Goal: Use online tool/utility: Utilize a website feature to perform a specific function

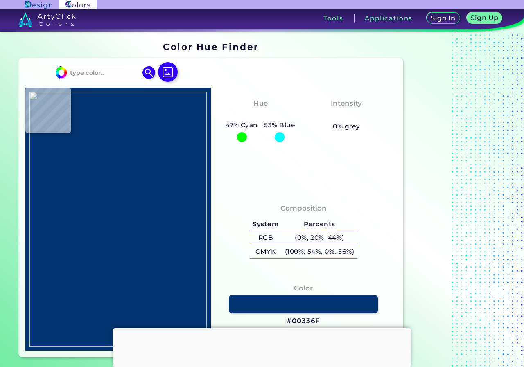
type input "#ffffff"
type input "#FFFFFF"
type input "#9ea3a1"
type input "#9EA3A1"
type input "#fffffe"
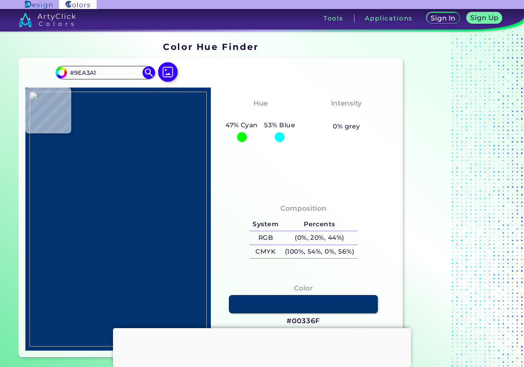
type input "#FFFFFE"
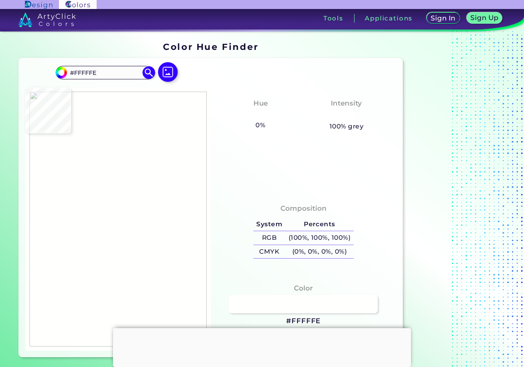
type input "#818684"
type input "#82837e"
type input "#82837E"
type input "#858681"
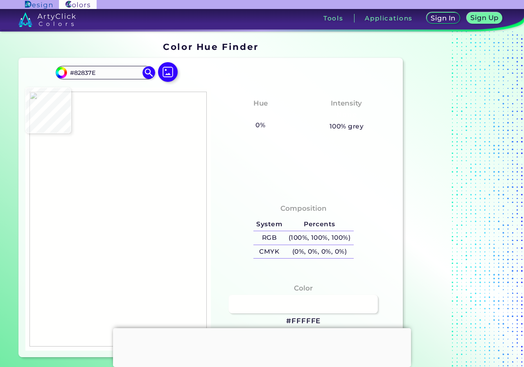
type input "#858681"
type input "#848580"
type input "#868681"
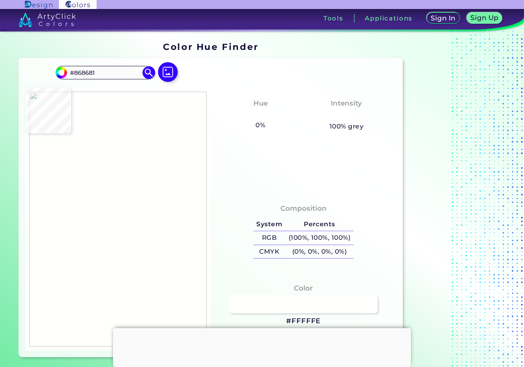
type input "#898983"
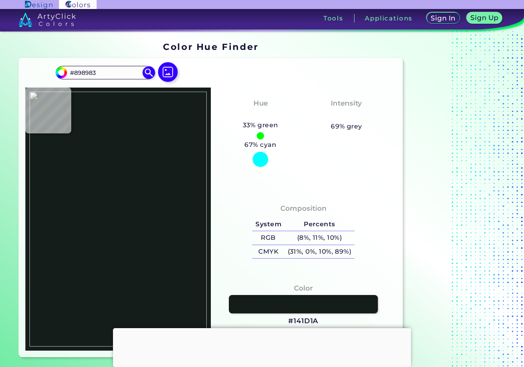
type input "#141d1a"
type input "#141D1A"
type input "#1c2021"
type input "#1C2021"
type input "#161a1d"
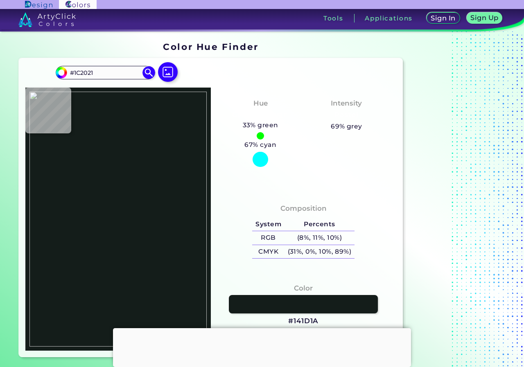
type input "#161A1D"
type input "#1a1e21"
type input "#1A1E21"
type input "#181d1b"
type input "#181D1B"
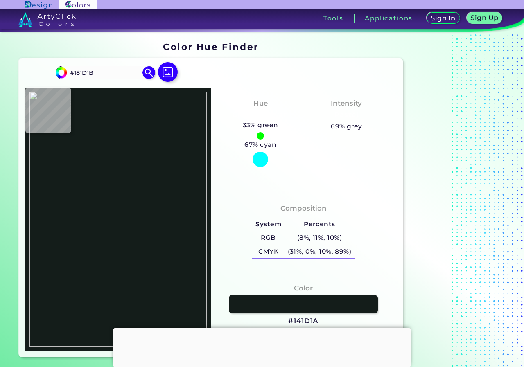
type input "#131818"
type input "#1a1f20"
type input "#1A1F20"
type input "#7d827f"
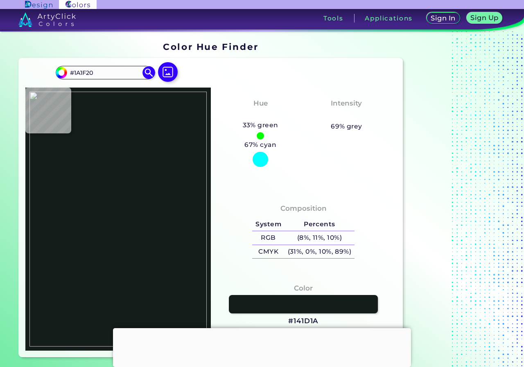
type input "#7D827F"
type input "#80827b"
type input "#80827B"
type input "#878883"
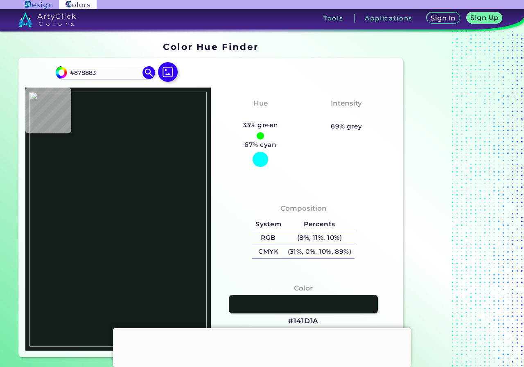
type input "#a1a29d"
type input "#A1A29D"
type input "#777773"
type input "#8c8d88"
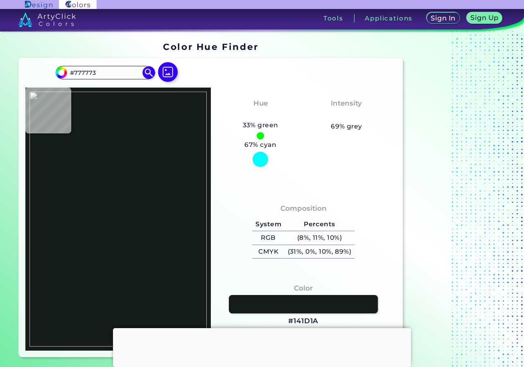
type input "#8C8D88"
type input "#82837e"
type input "#82837E"
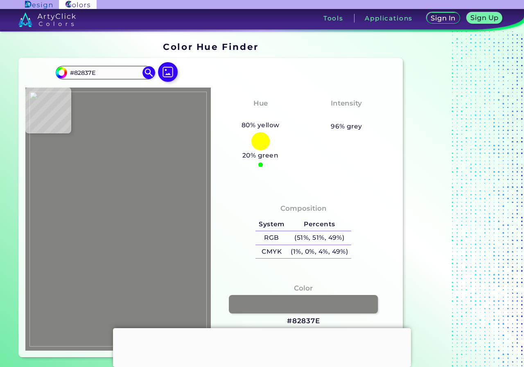
type input "#6d6e69"
type input "#6D6E69"
type input "#979893"
type input "#989897"
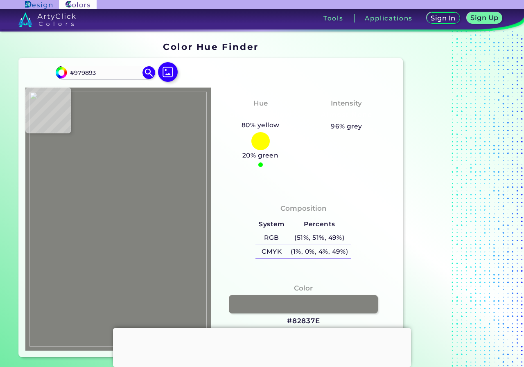
type input "#989897"
type input "#b3b6b5"
type input "#B3B6B5"
type input "#888e8c"
type input "#888E8C"
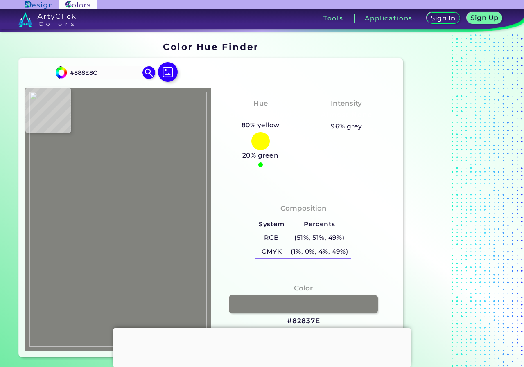
type input "#6f7472"
type input "#6F7472"
type input "#949695"
type input "#b9bbb9"
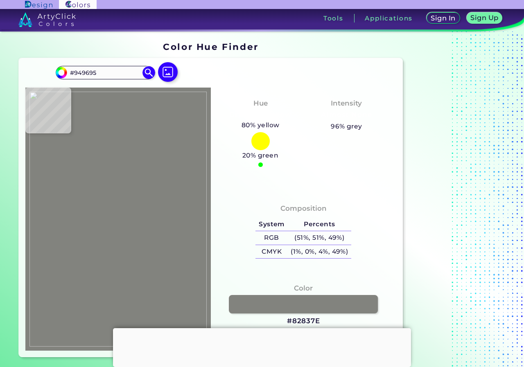
type input "#B9BBB9"
type input "#fffefa"
type input "#FFFEFA"
type input "#ffffff"
type input "#FFFFFF"
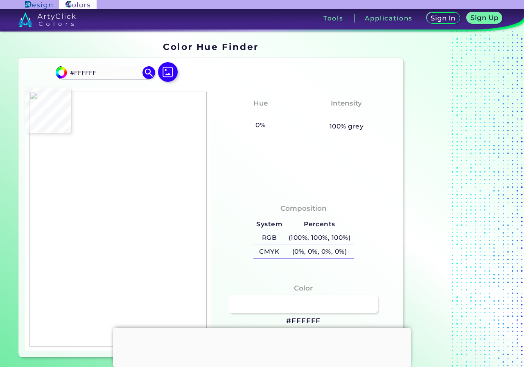
type input "#edefec"
type input "#EDEFEC"
type input "#909291"
type input "#9fa6a4"
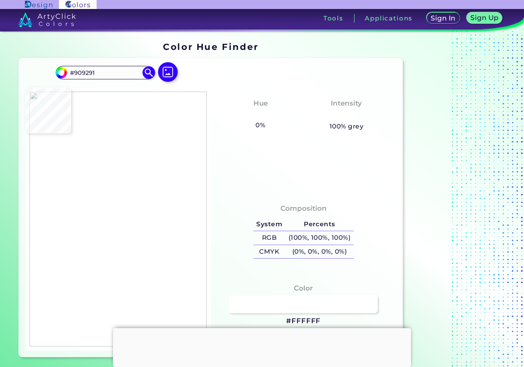
type input "#9FA6A4"
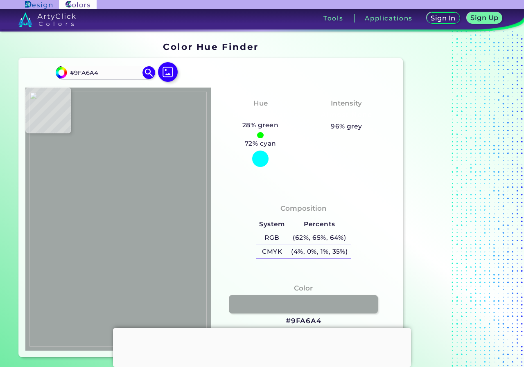
type input "#a5aaa8"
type input "#A5AAA8"
type input "#b1b6b4"
type input "#B1B6B4"
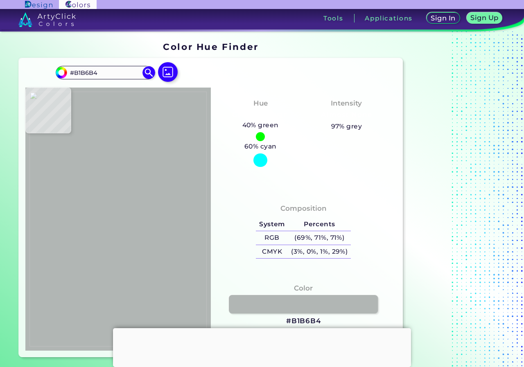
type input "#b3b8b6"
type input "#B3B8B6"
drag, startPoint x: 141, startPoint y: 233, endPoint x: 180, endPoint y: 246, distance: 41.5
click at [141, 232] on img at bounding box center [117, 219] width 177 height 255
type input "#a6aba9"
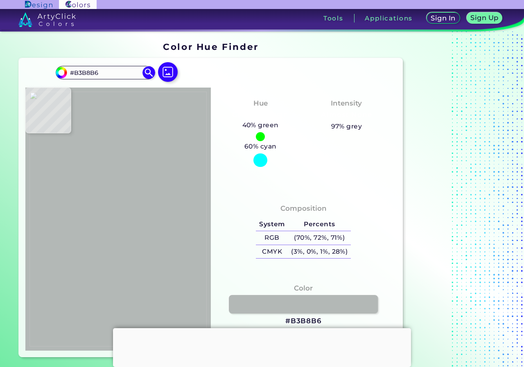
type input "#A6ABA9"
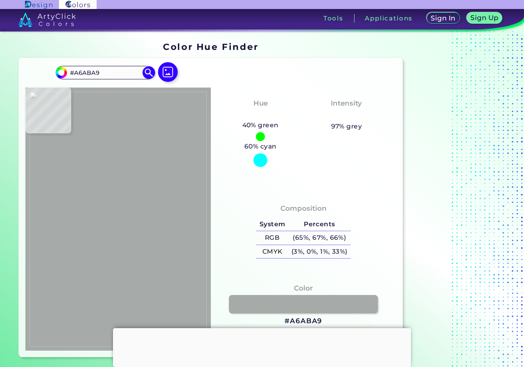
click at [136, 240] on img at bounding box center [117, 219] width 177 height 255
type input "#b3b5b4"
type input "#B3B5B4"
type input "#b4b8b6"
type input "#B4B8B6"
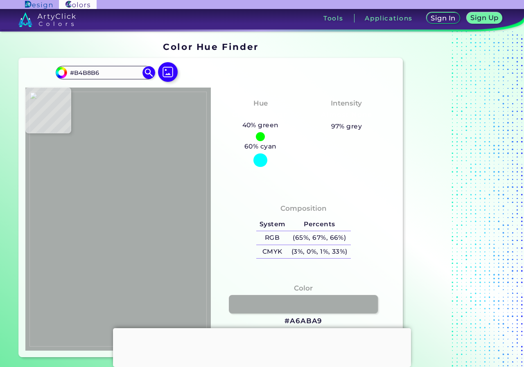
type input "#afb4b1"
type input "#AFB4B1"
type input "#afb5b2"
type input "#AFB5B2"
type input "#b4bab7"
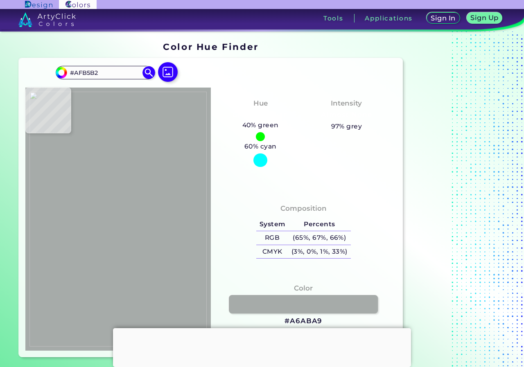
type input "#B4BAB7"
type input "#a9aeac"
type input "#A9AEAC"
type input "#a3a8a5"
type input "#A3A8A5"
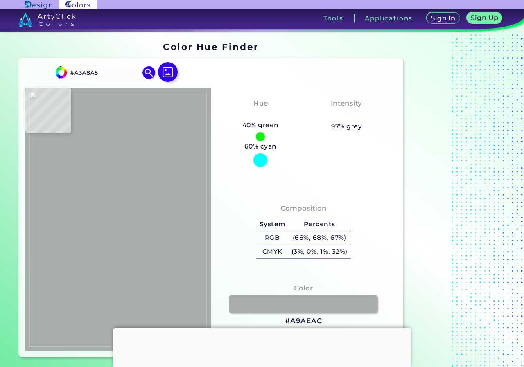
type input "#abb0ac"
type input "#ABB0AC"
type input "#a9afab"
type input "#A9AFAB"
type input "#acb1ad"
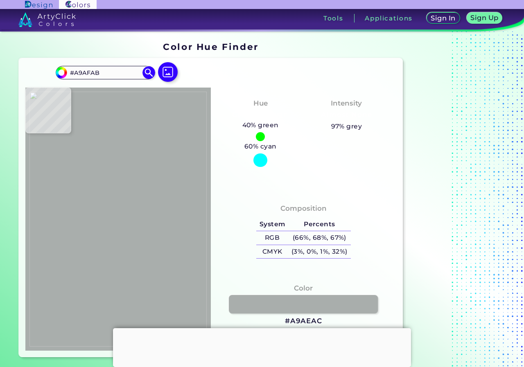
type input "#ACB1AD"
type input "#9fa4a0"
type input "#9FA4A0"
type input "#afb2af"
type input "#AFB2AF"
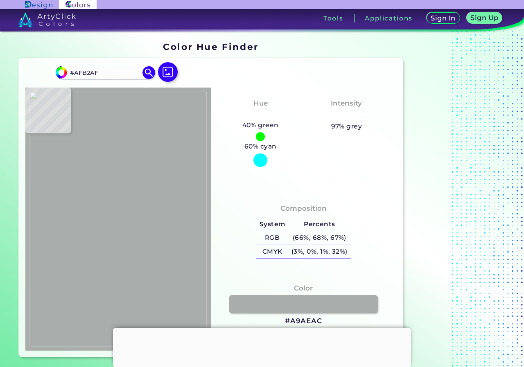
type input "#858a88"
type input "#858A88"
type input "#969c98"
type input "#969C98"
type input "#7e7f7f"
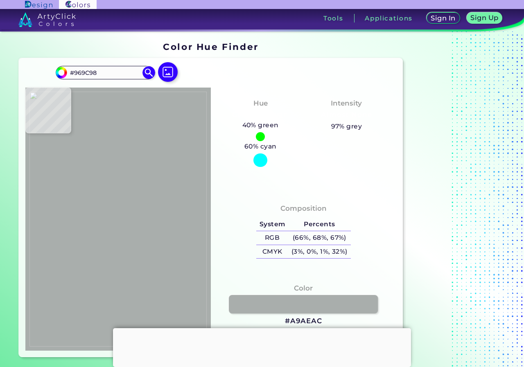
type input "#7E7F7F"
type input "#7d7d7d"
type input "#7D7D7D"
type input "#acacab"
type input "#ACACAB"
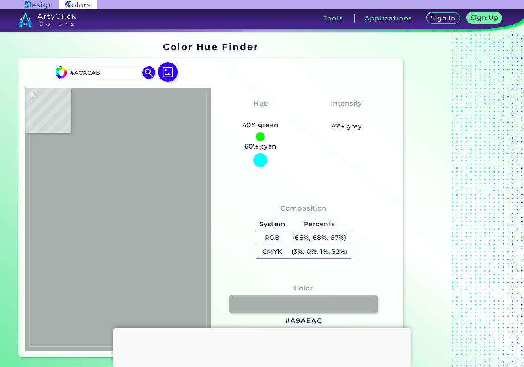
type input "#a5a5a5"
type input "#A5A5A5"
type input "#b1b3b4"
type input "#B1B3B4"
type input "#b0b2b3"
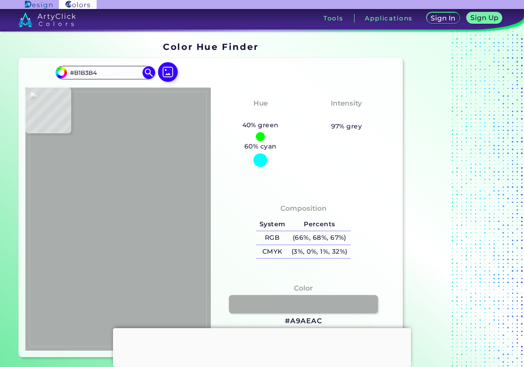
type input "#B0B2B3"
type input "#a5a8a8"
type input "#A5A8A8"
type input "#9ca1a3"
type input "#9CA1A3"
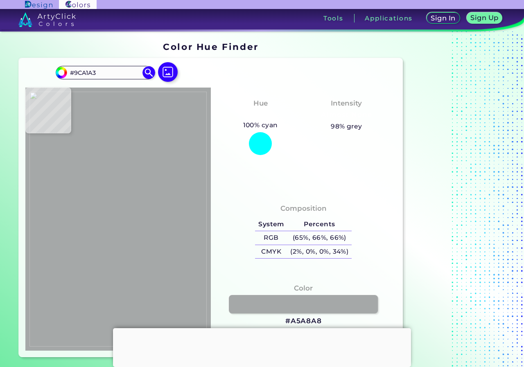
type input "#9ca09f"
type input "#9CA09F"
type input "#8d9290"
type input "#8D9290"
type input "#929b98"
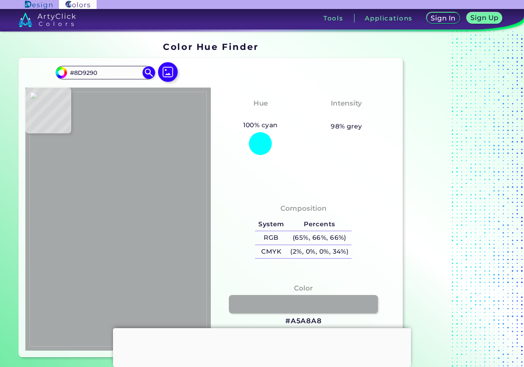
type input "#929B98"
type input "#a6abaa"
type input "#A6ABAA"
type input "#6a6f6d"
type input "#6A6F6D"
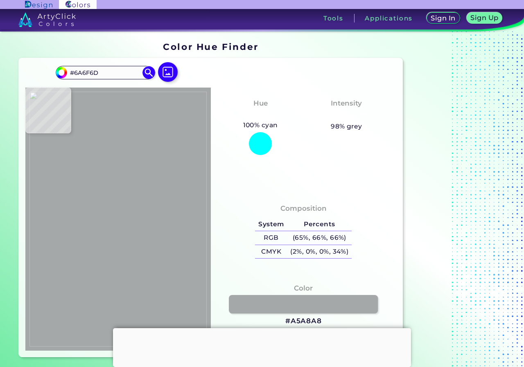
type input "#787e7c"
type input "#787E7C"
type input "#767c78"
type input "#767C78"
type input "#9da39f"
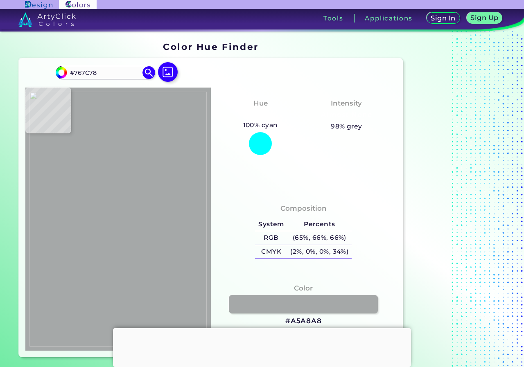
type input "#9DA39F"
type input "#a6aba9"
type input "#A6ABA9"
type input "#b5bab8"
type input "#B5BAB8"
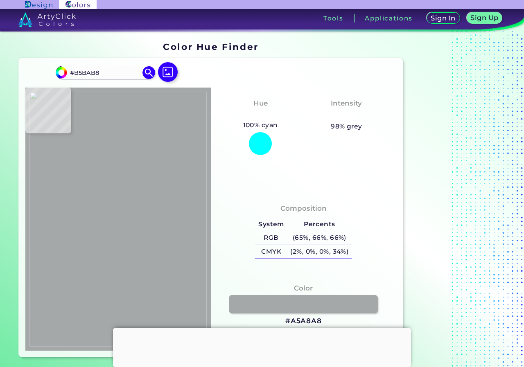
type input "#a9adac"
type input "#A9ADAC"
type input "#9fa4a3"
type input "#9FA4A3"
type input "#7a7f7d"
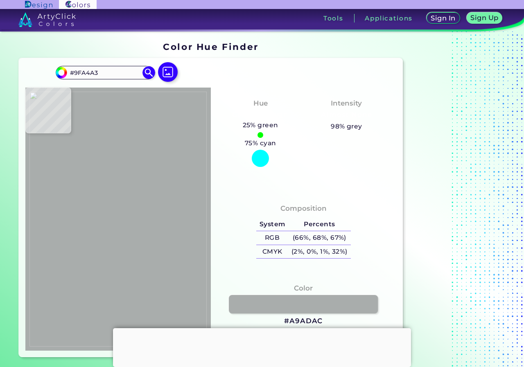
type input "#7A7F7D"
type input "#7c807f"
type input "#7C807F"
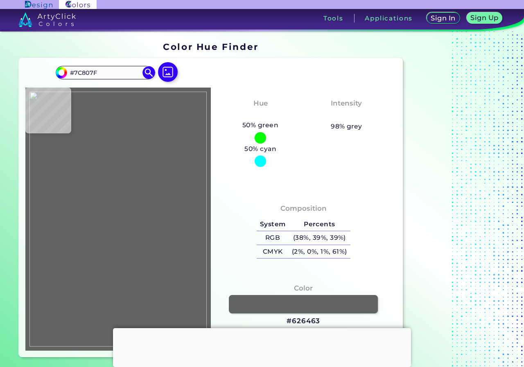
type input "#626463"
type input "#7e8280"
type input "#7E8280"
type input "#797e7d"
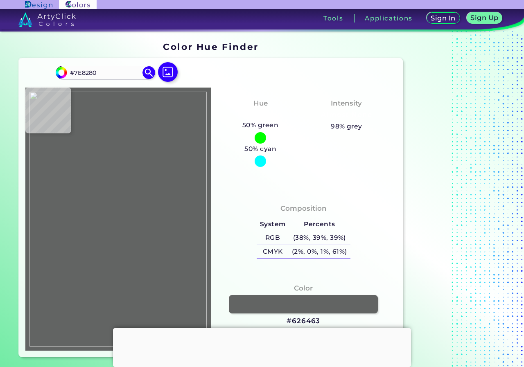
type input "#797E7D"
type input "#a1a6a5"
type input "#A1A6A5"
type input "#adb2b1"
type input "#ADB2B1"
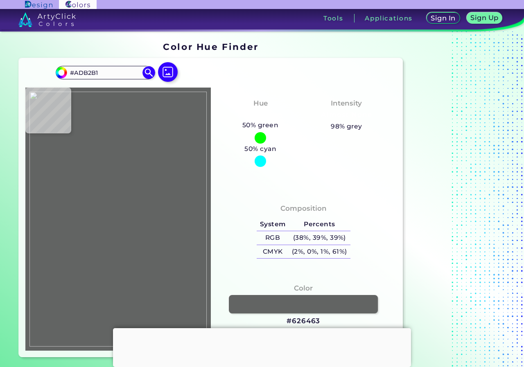
type input "#aeb3b1"
type input "#AEB3B1"
type input "#abb2b0"
type input "#ABB2B0"
type input "#aeb5b3"
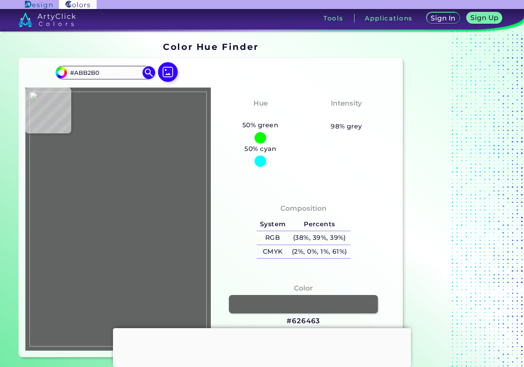
type input "#AEB5B3"
type input "#9da6a2"
type input "#9DA6A2"
type input "#a6afab"
type input "#A6AFAB"
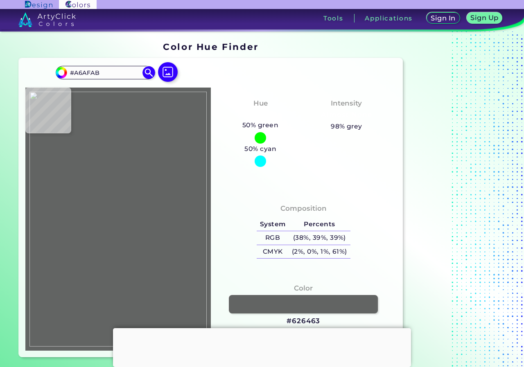
type input "#aeb3af"
type input "#AEB3AF"
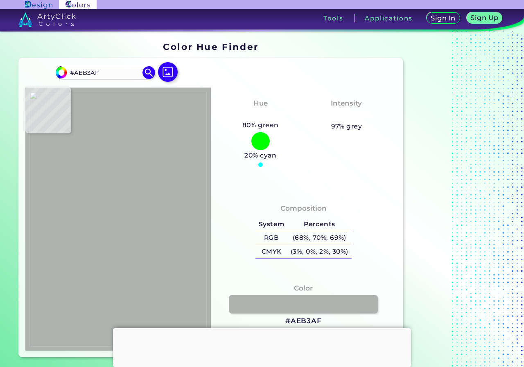
type input "#aeb1ae"
type input "#AEB1AE"
type input "#aeb1ad"
type input "#AEB1AD"
type input "#abb0aa"
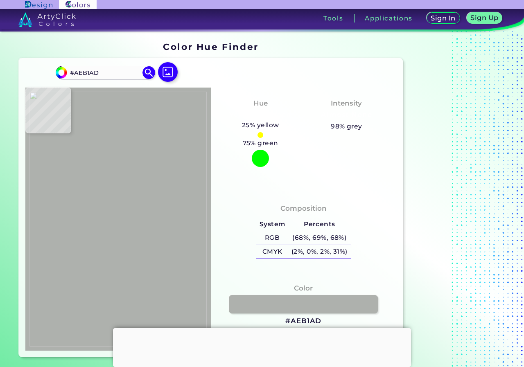
type input "#ABB0AA"
type input "#acb2ab"
type input "#ACB2AB"
type input "#a5aba4"
type input "#A5ABA4"
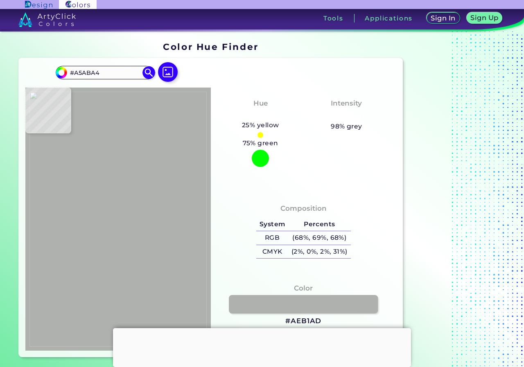
type input "#a7ada7"
type input "#A7ADA7"
type input "#abb0ab"
type input "#ABB0AB"
type input "#aaafab"
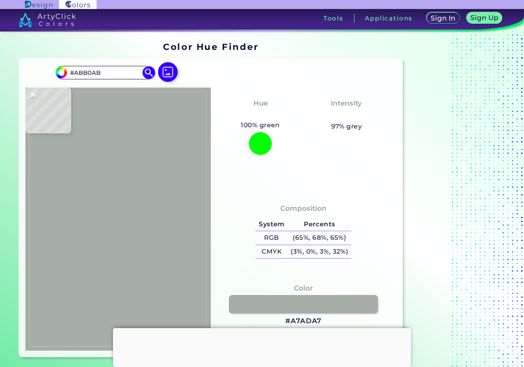
type input "#AAAFAB"
drag, startPoint x: 111, startPoint y: 272, endPoint x: 158, endPoint y: 286, distance: 48.7
click at [111, 272] on img at bounding box center [117, 219] width 177 height 255
type input "#a8ada8"
type input "#A8ADA8"
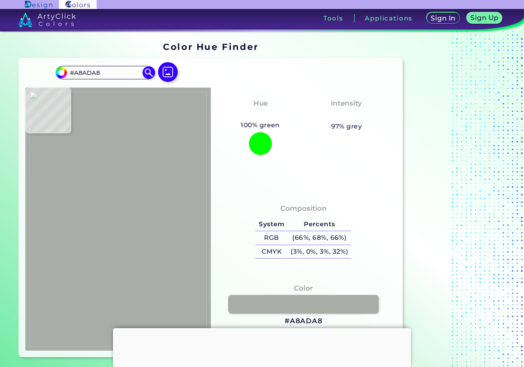
click at [266, 300] on link at bounding box center [303, 304] width 151 height 18
click at [140, 198] on img at bounding box center [117, 219] width 177 height 255
type input "#666864"
type input "#8a8b84"
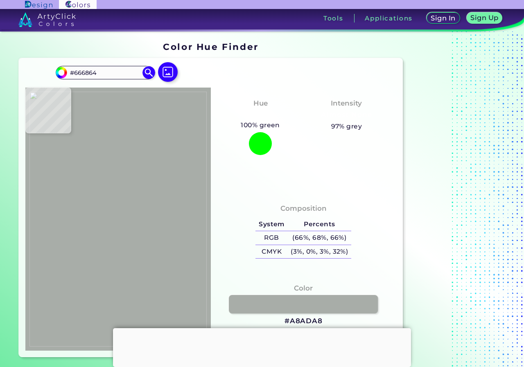
type input "#8A8B84"
type input "#8c8e86"
type input "#8C8E86"
type input "#888984"
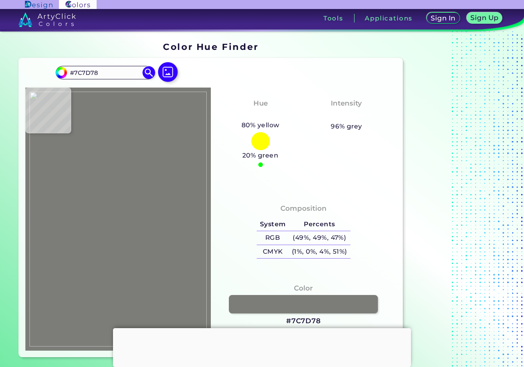
click at [125, 190] on img at bounding box center [117, 219] width 177 height 255
click at [293, 302] on link at bounding box center [303, 304] width 151 height 18
